Goal: Task Accomplishment & Management: Complete application form

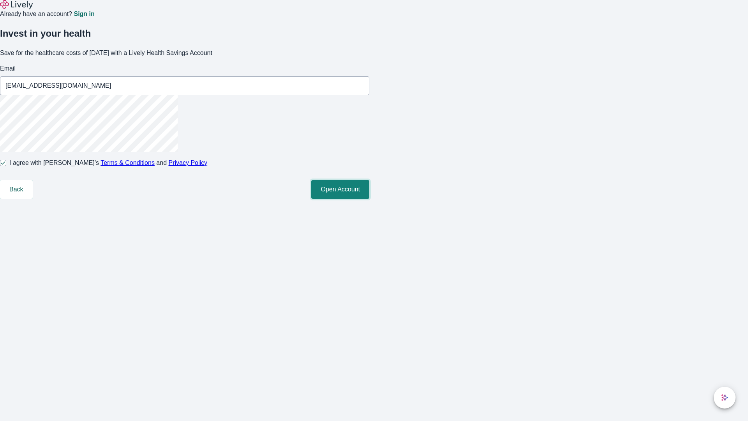
click at [369, 199] on button "Open Account" at bounding box center [340, 189] width 58 height 19
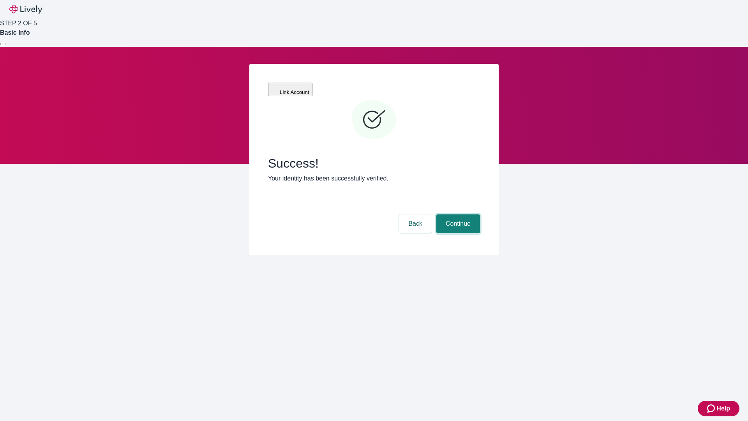
click at [457, 214] on button "Continue" at bounding box center [458, 223] width 44 height 19
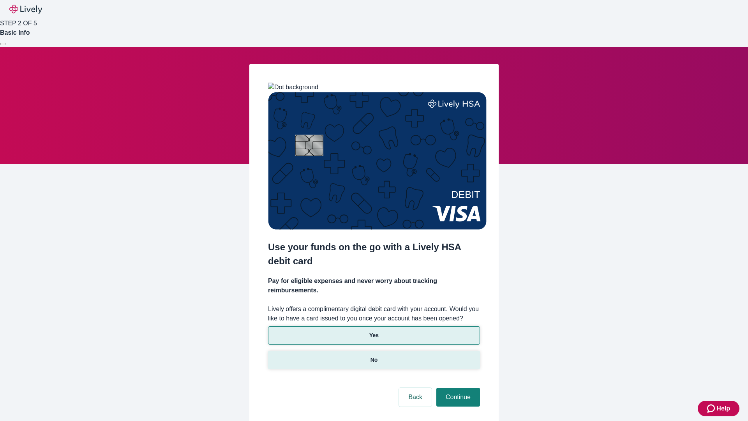
click at [374, 356] on p "No" at bounding box center [374, 360] width 7 height 8
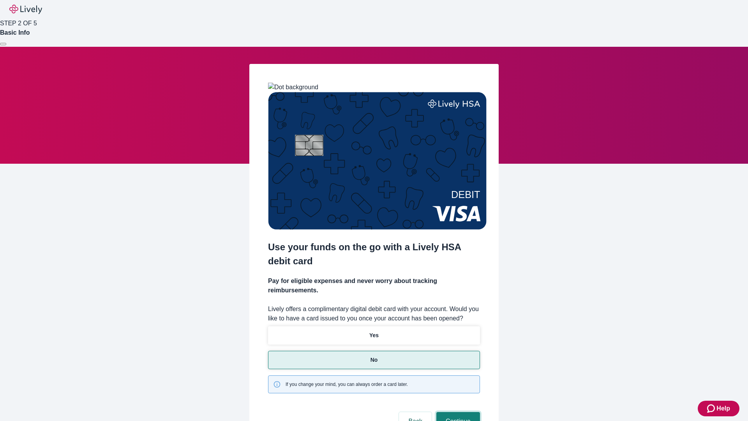
click at [457, 412] on button "Continue" at bounding box center [458, 421] width 44 height 19
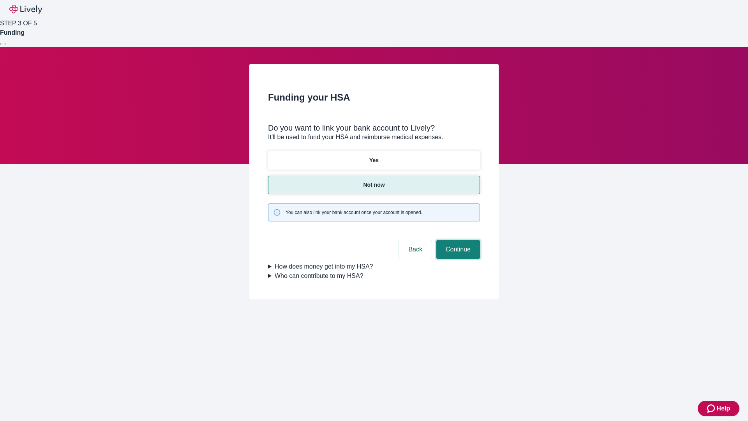
click at [457, 240] on button "Continue" at bounding box center [458, 249] width 44 height 19
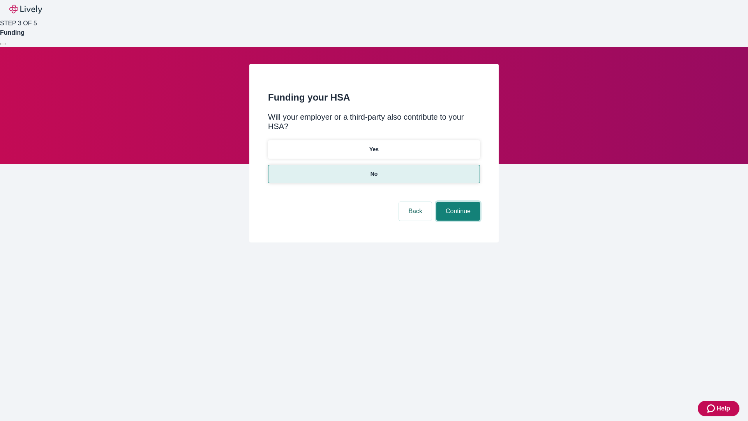
click at [457, 202] on button "Continue" at bounding box center [458, 211] width 44 height 19
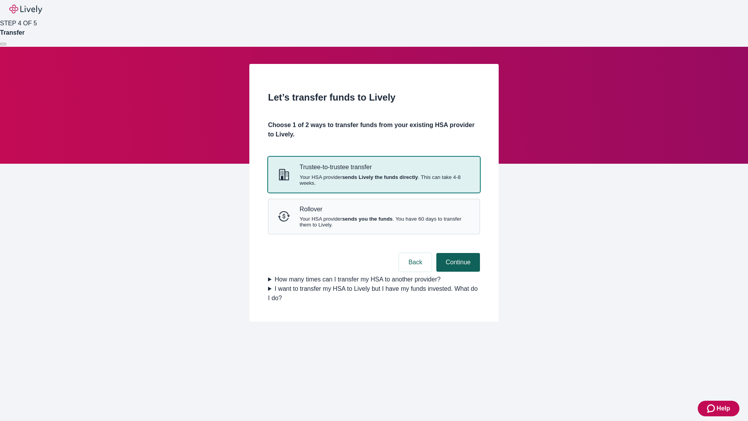
click at [374, 180] on strong "sends Lively the funds directly" at bounding box center [380, 177] width 76 height 6
click at [457, 272] on button "Continue" at bounding box center [458, 262] width 44 height 19
